Goal: Information Seeking & Learning: Learn about a topic

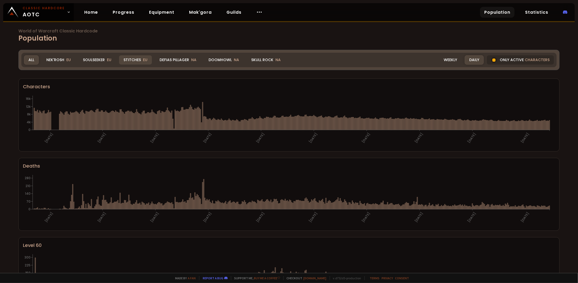
click at [132, 60] on div "Stitches EU" at bounding box center [135, 59] width 33 height 9
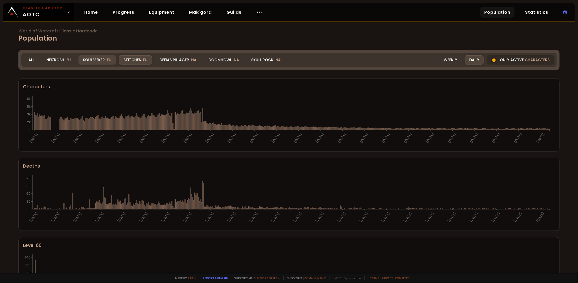
click at [89, 57] on div "Soulseeker EU" at bounding box center [96, 59] width 37 height 9
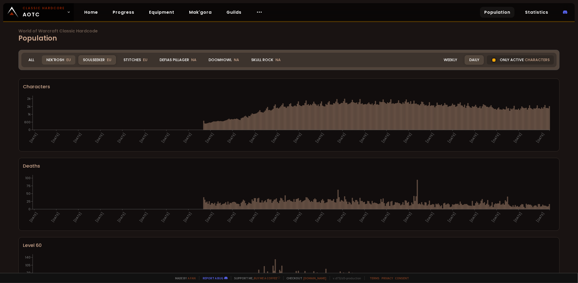
click at [57, 61] on div "Nek'Rosh EU" at bounding box center [58, 59] width 33 height 9
